Goal: Task Accomplishment & Management: Use online tool/utility

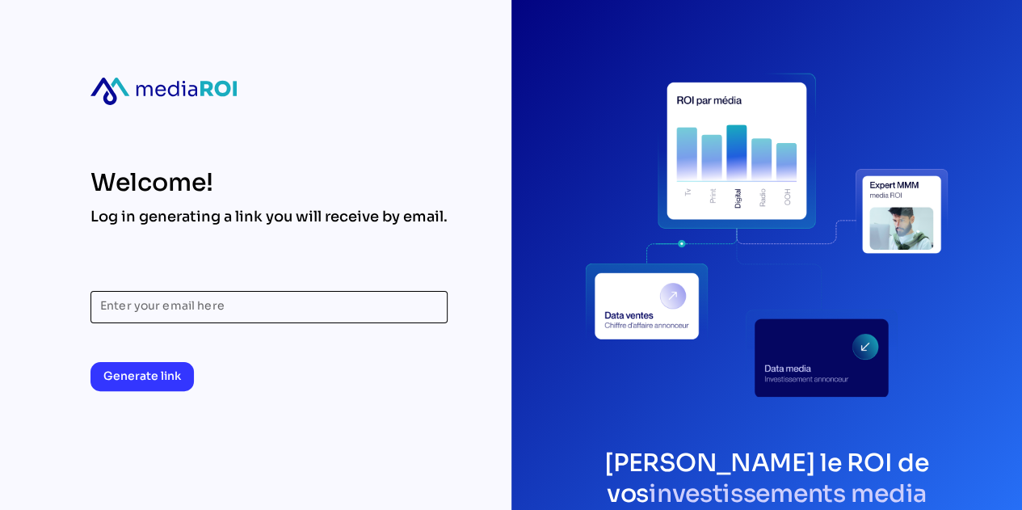
click at [158, 302] on input "Enter your email here" at bounding box center [269, 307] width 338 height 32
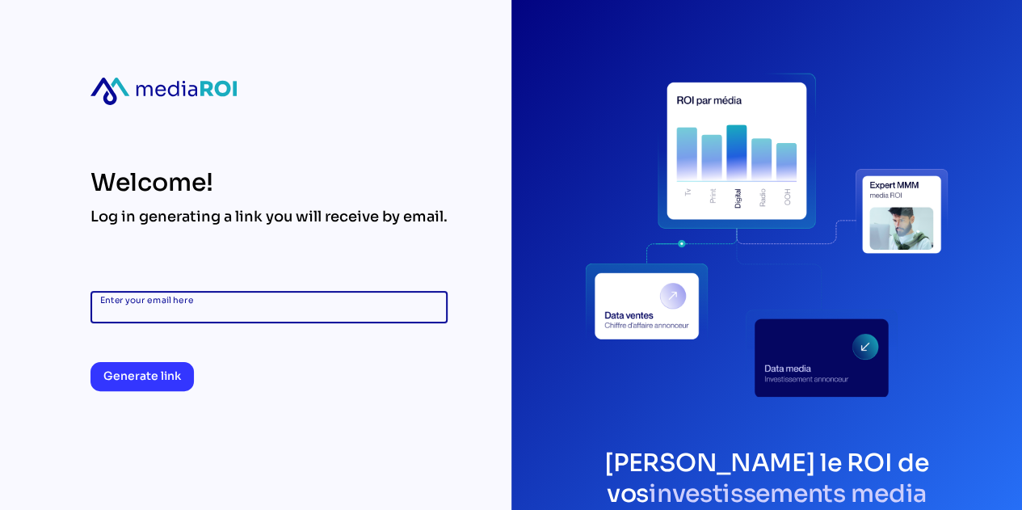
click at [158, 306] on input "Enter your email here" at bounding box center [269, 307] width 338 height 32
click at [128, 311] on input "Enter your email here" at bounding box center [269, 307] width 338 height 32
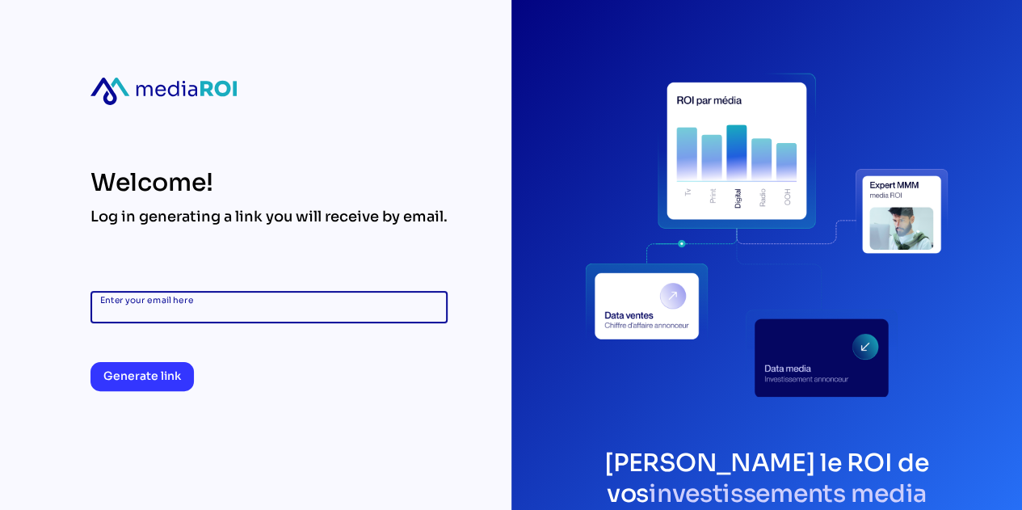
click at [128, 311] on input "Enter your email here" at bounding box center [269, 307] width 338 height 32
type input "**********"
click at [150, 376] on span "Generate link" at bounding box center [142, 375] width 78 height 19
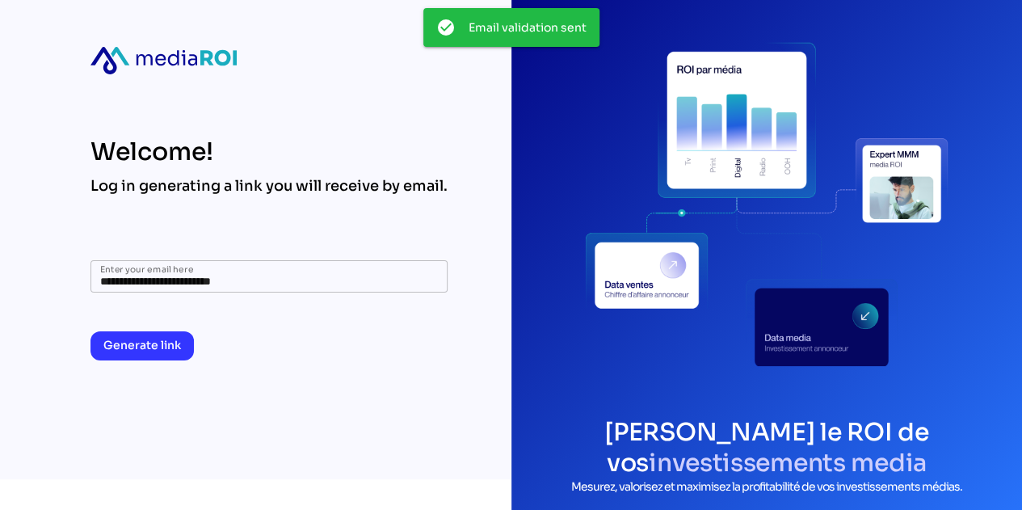
scroll to position [48, 0]
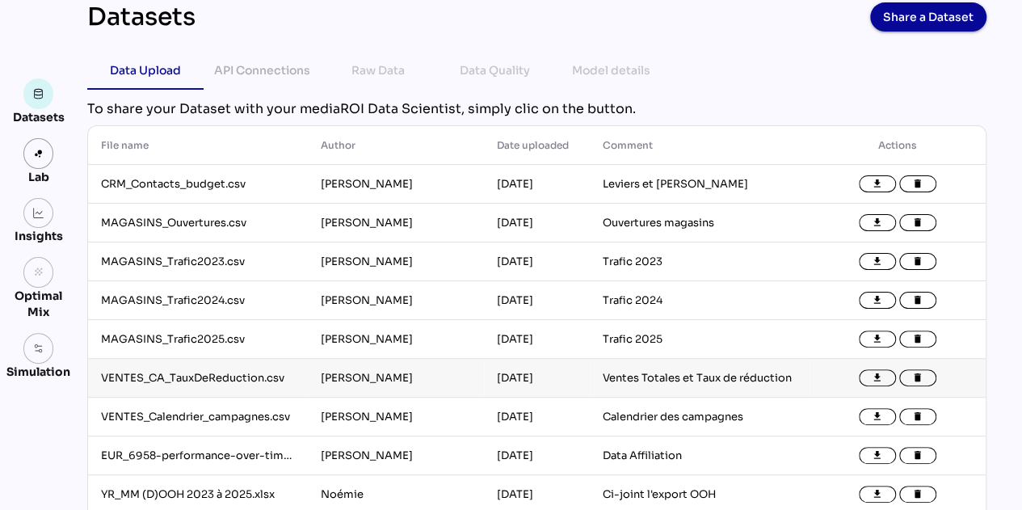
scroll to position [37, 0]
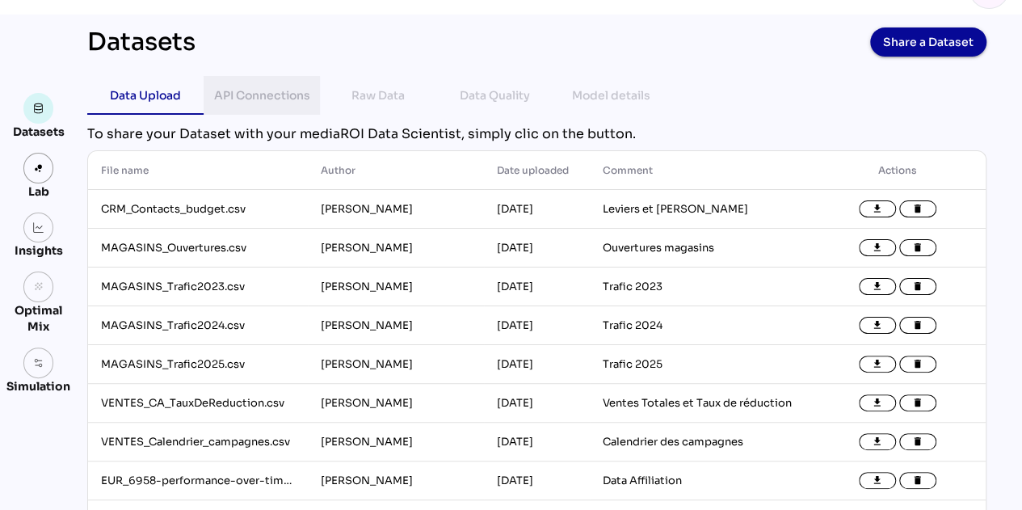
click at [244, 86] on div "API Connections" at bounding box center [262, 95] width 96 height 19
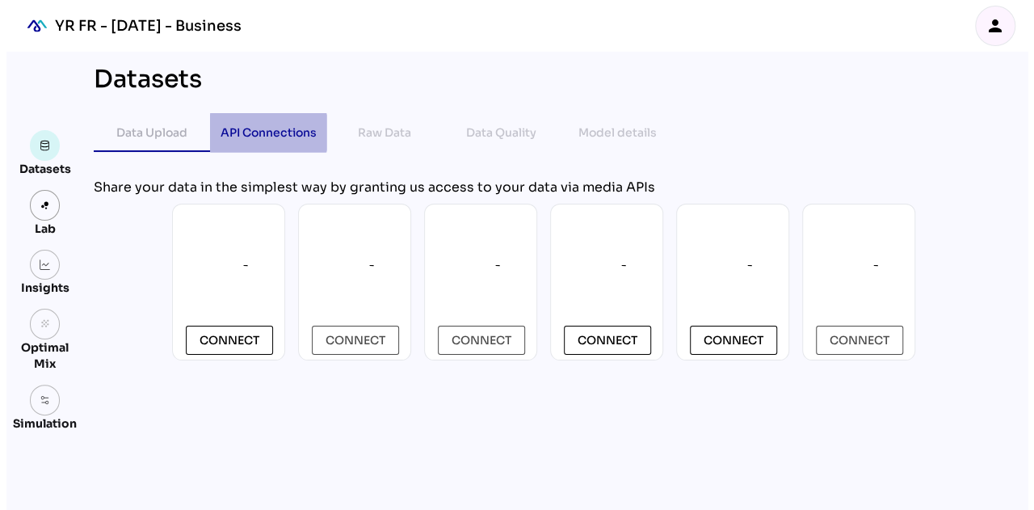
scroll to position [0, 0]
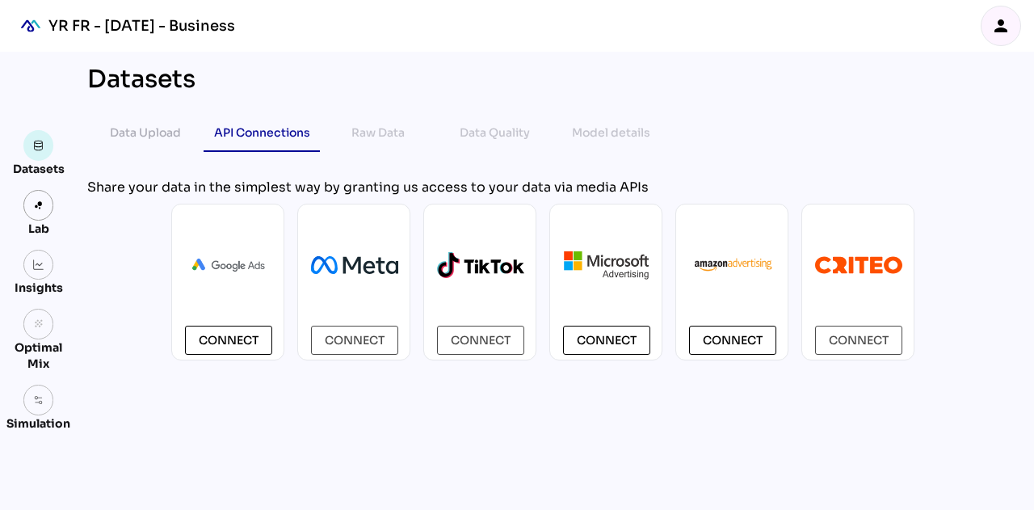
click at [368, 137] on div "Raw Data" at bounding box center [377, 132] width 53 height 19
